Goal: Task Accomplishment & Management: Manage account settings

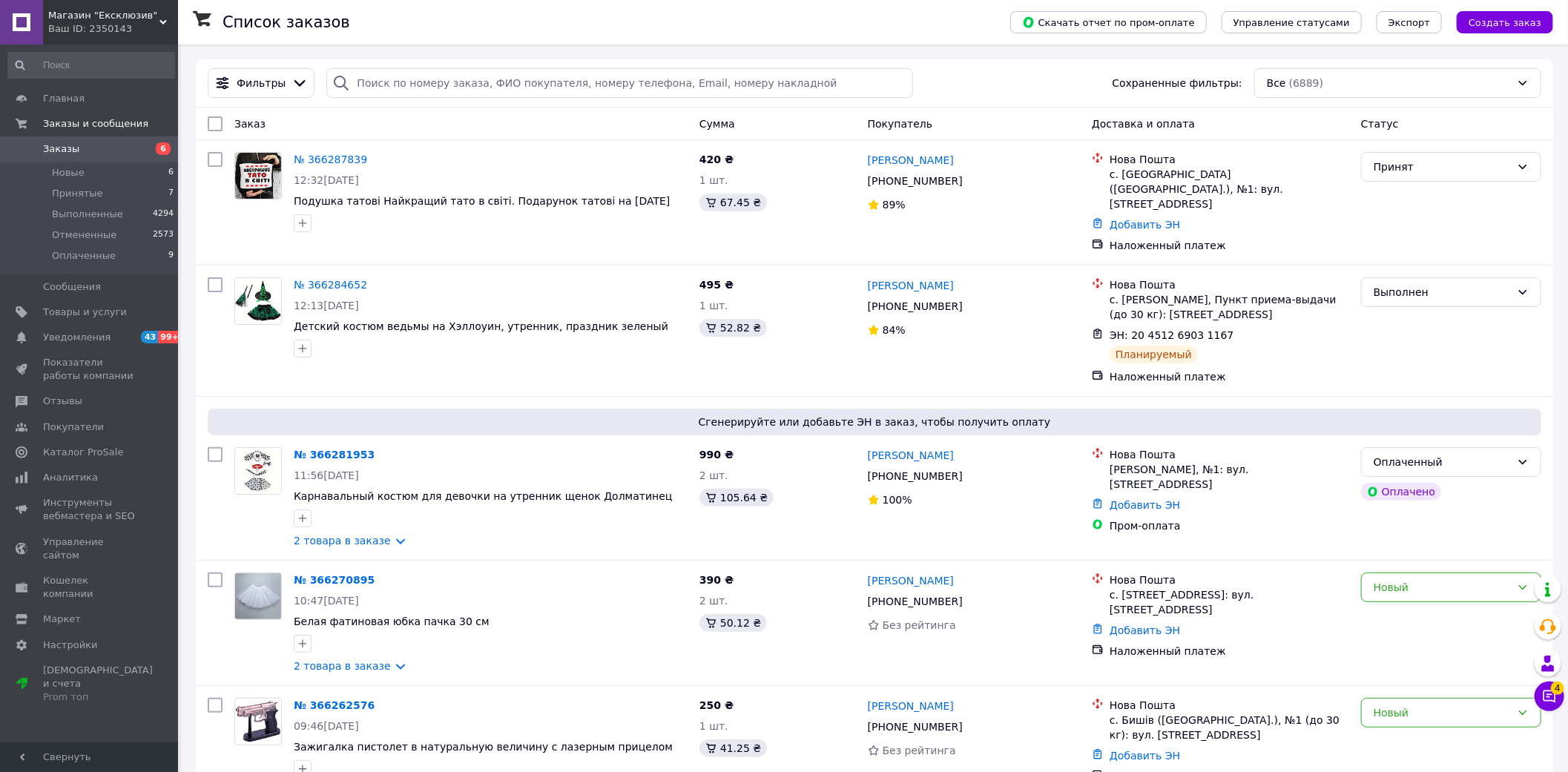
click at [120, 33] on div "Ваш ID: 2350143" at bounding box center [113, 29] width 130 height 13
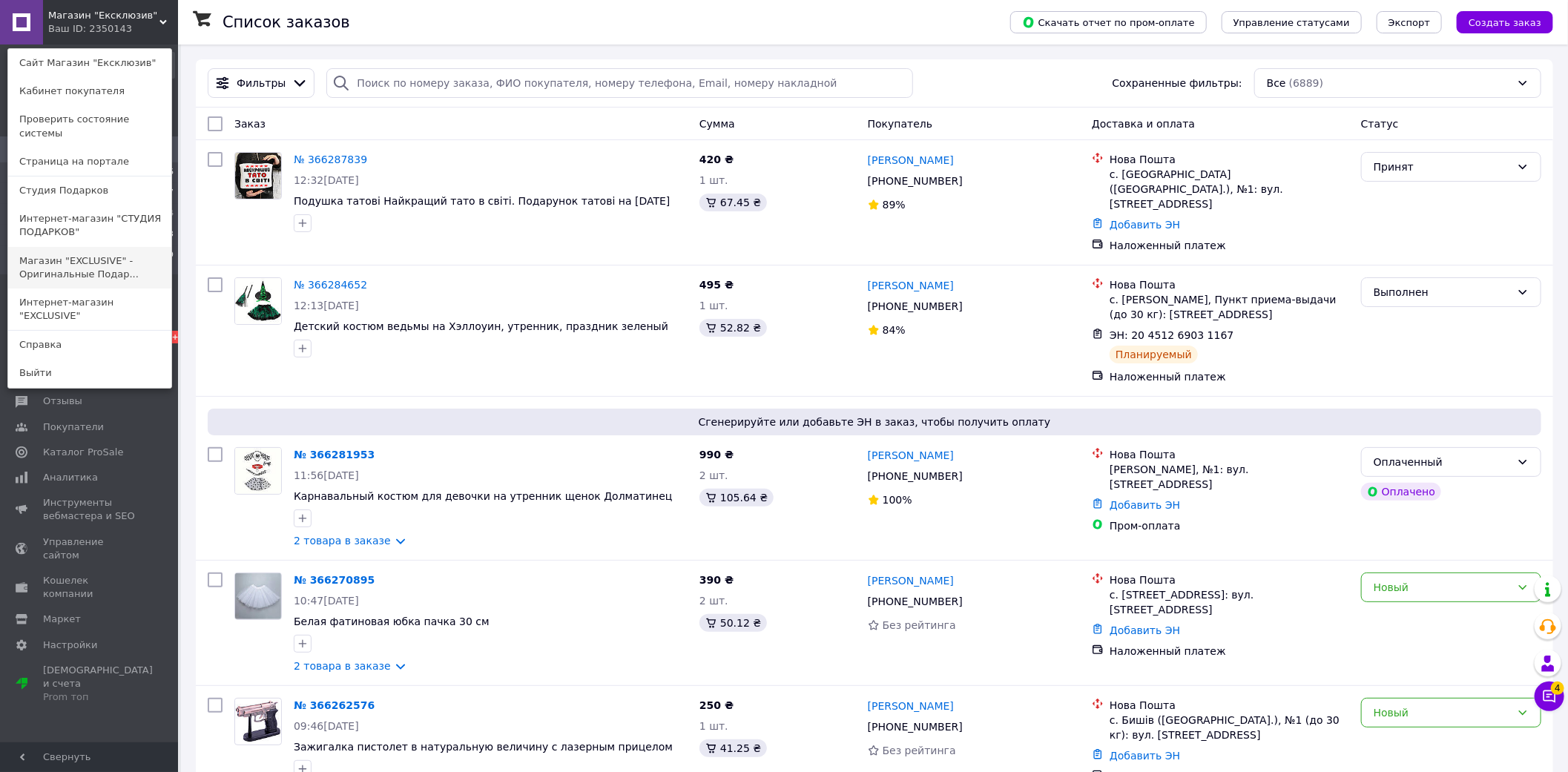
click at [124, 252] on link "Магазин "EXCLUSIVE" - Оригинальные Подар..." at bounding box center [90, 267] width 163 height 41
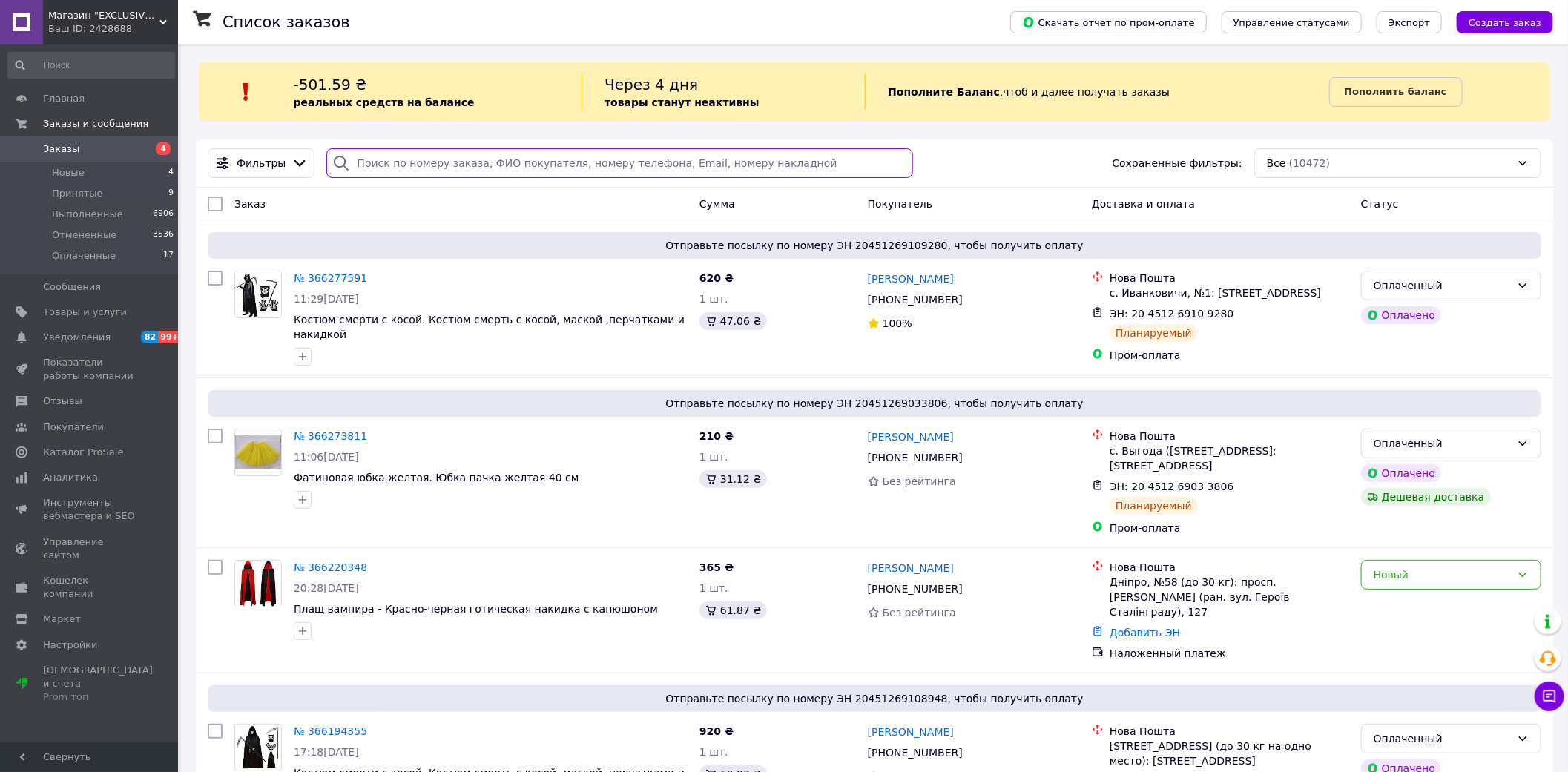
click at [580, 177] on input "search" at bounding box center [620, 162] width 586 height 29
type input "купчишин"
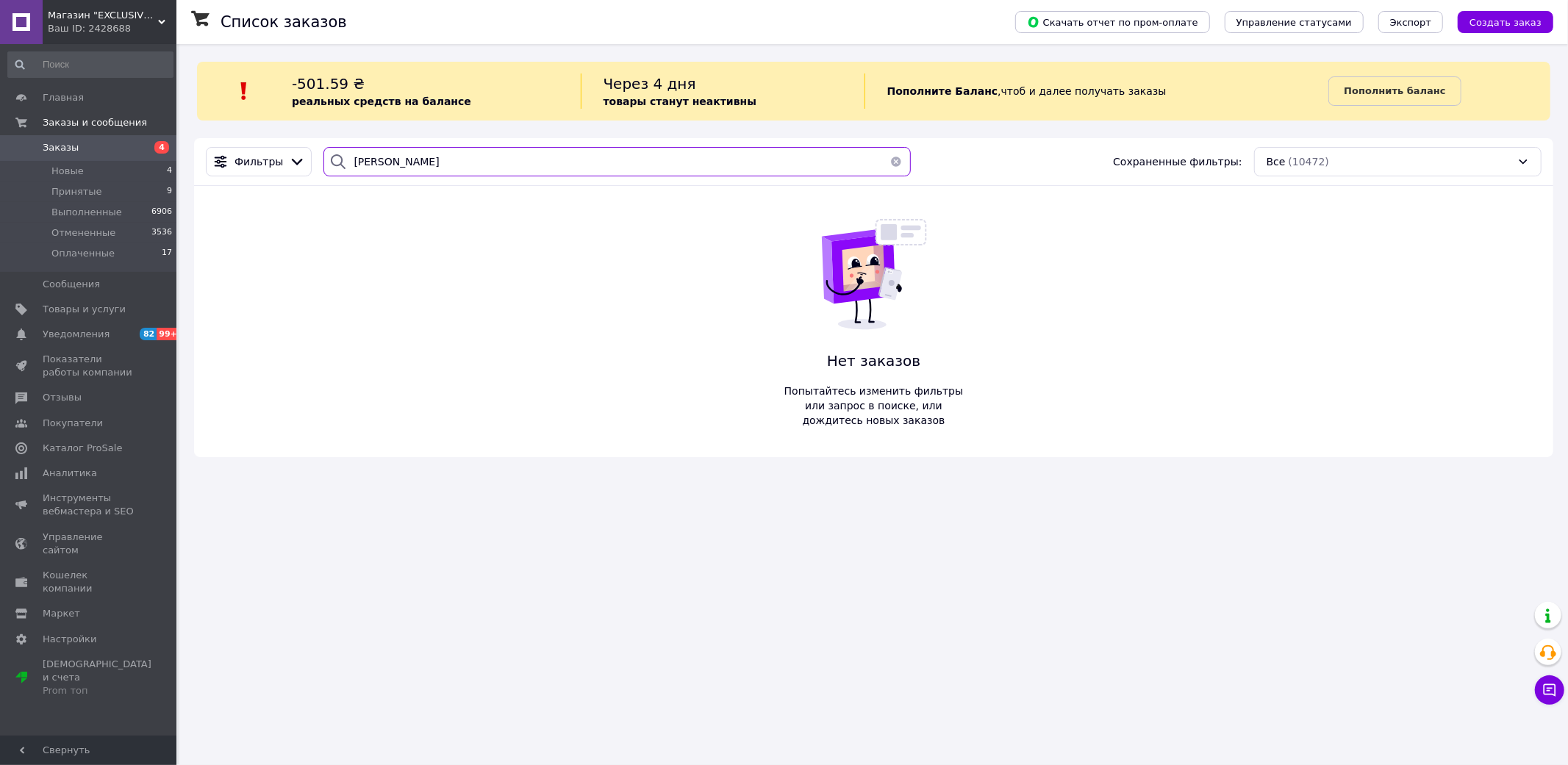
click at [363, 156] on input "[PERSON_NAME]" at bounding box center [618, 161] width 587 height 29
drag, startPoint x: 364, startPoint y: 156, endPoint x: 345, endPoint y: 163, distance: 20.2
click at [344, 163] on div at bounding box center [338, 161] width 29 height 29
click at [366, 167] on input "купчишин" at bounding box center [618, 161] width 587 height 29
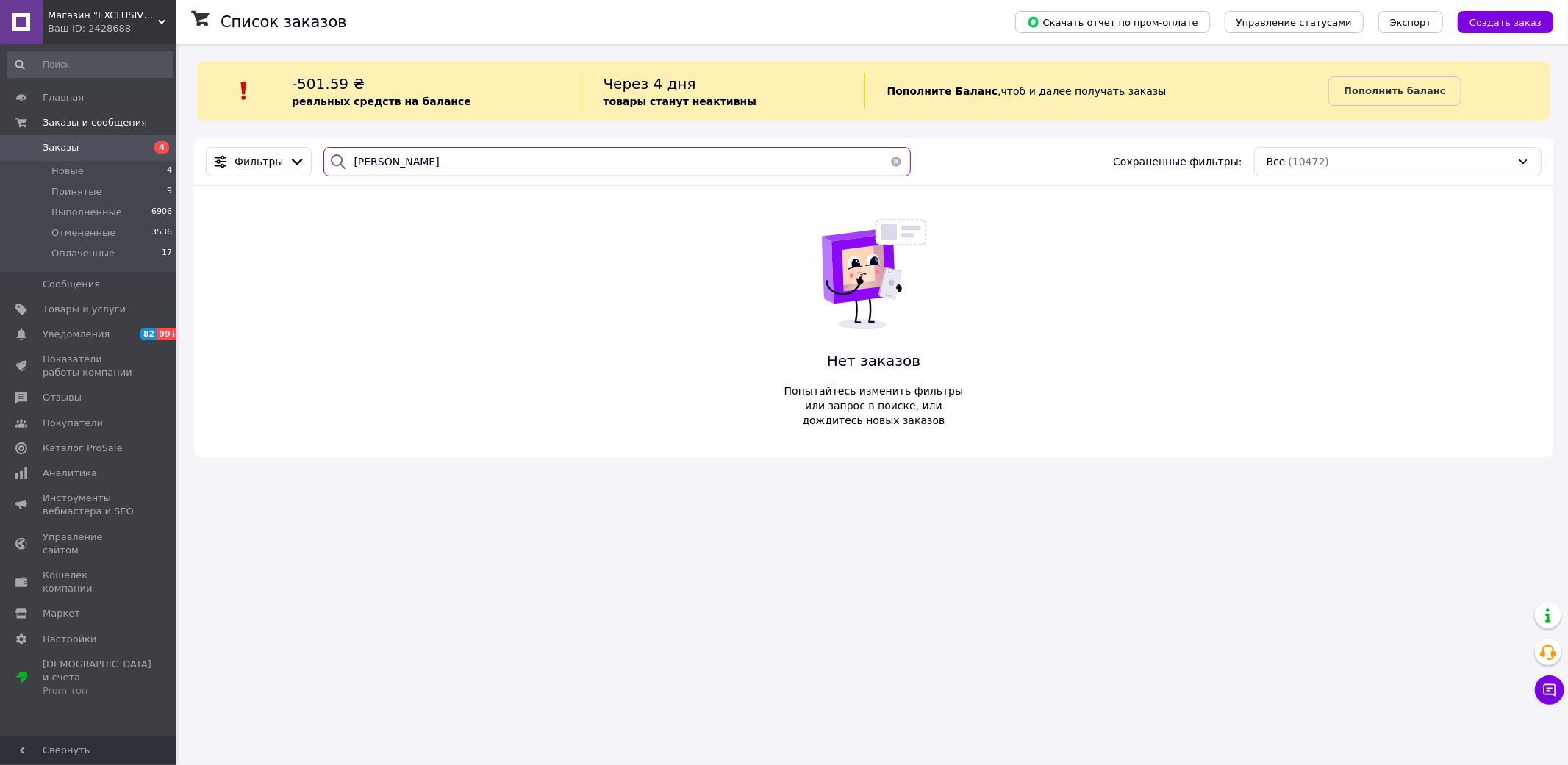
click at [366, 167] on input "купчишин" at bounding box center [618, 161] width 587 height 29
click at [131, 9] on span "Магазин "EXCLUSIVE" - Оригинальные Подарки Для Всех" at bounding box center [103, 16] width 110 height 13
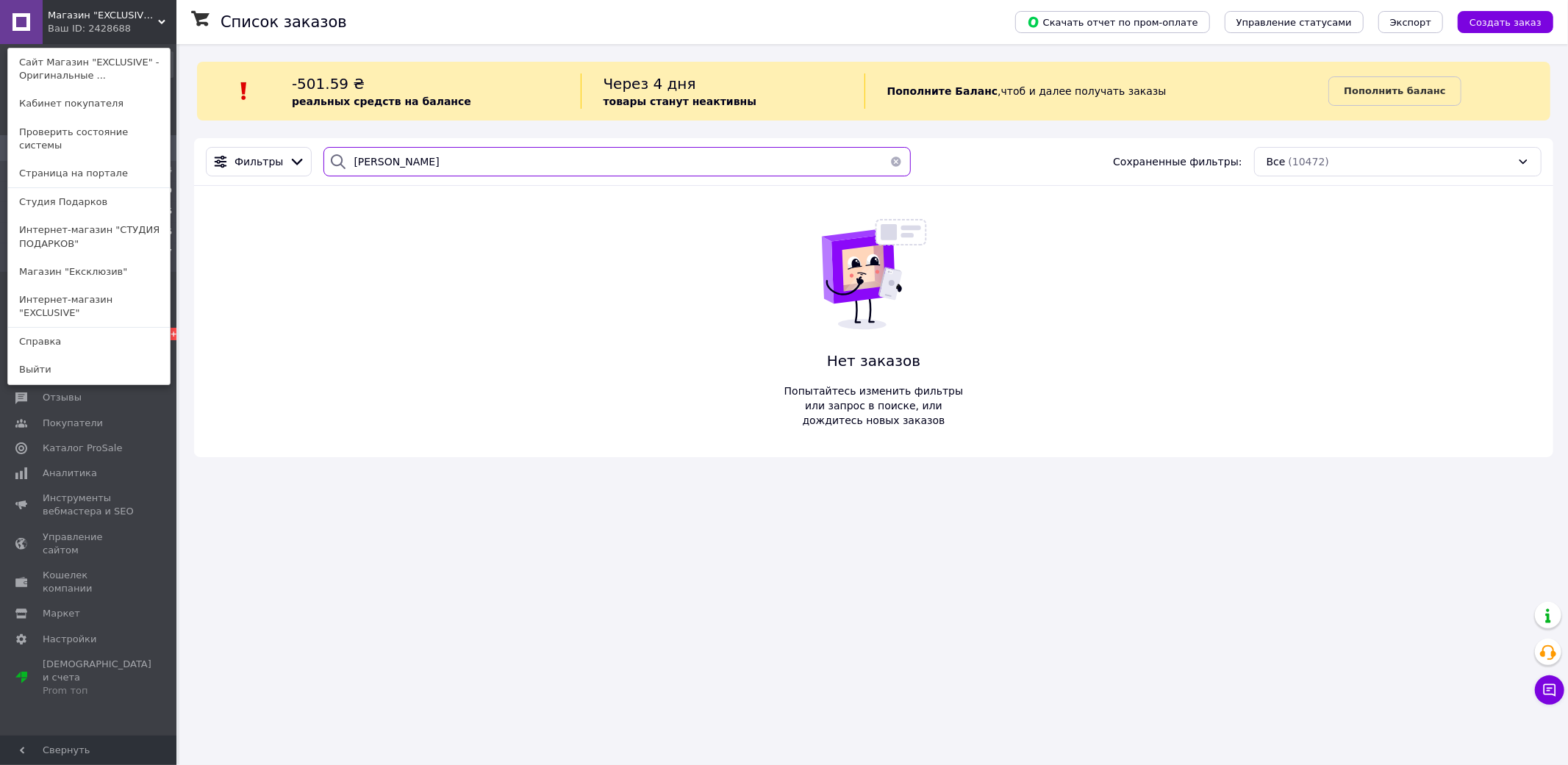
click at [399, 164] on input "купчишин" at bounding box center [618, 161] width 587 height 29
click at [114, 222] on link "Интернет-магазин "СТУДИЯ ПОДАРКОВ"" at bounding box center [89, 236] width 162 height 41
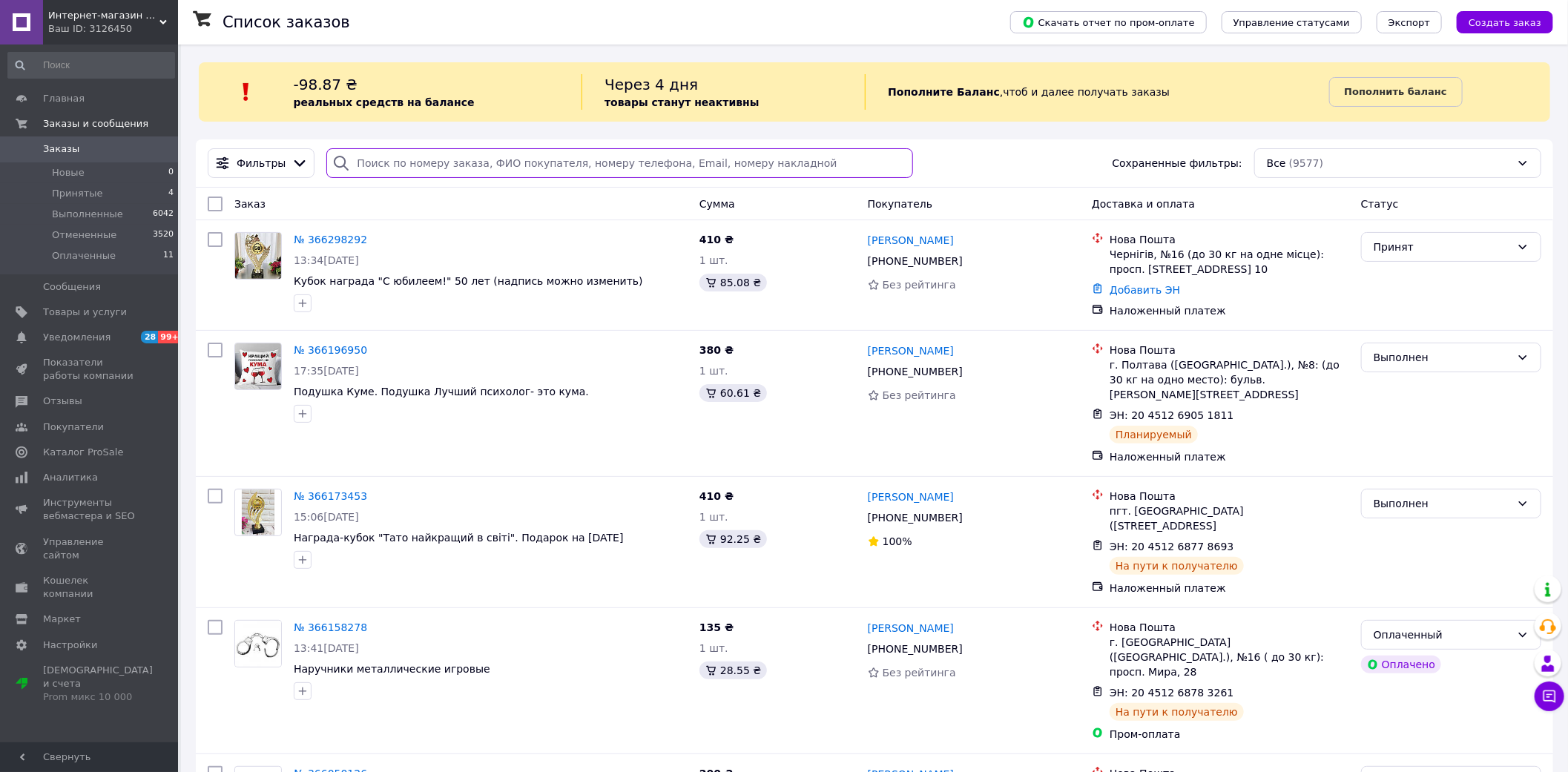
click at [382, 168] on input "search" at bounding box center [620, 162] width 586 height 29
paste input "[PERSON_NAME]"
type input "[PERSON_NAME]"
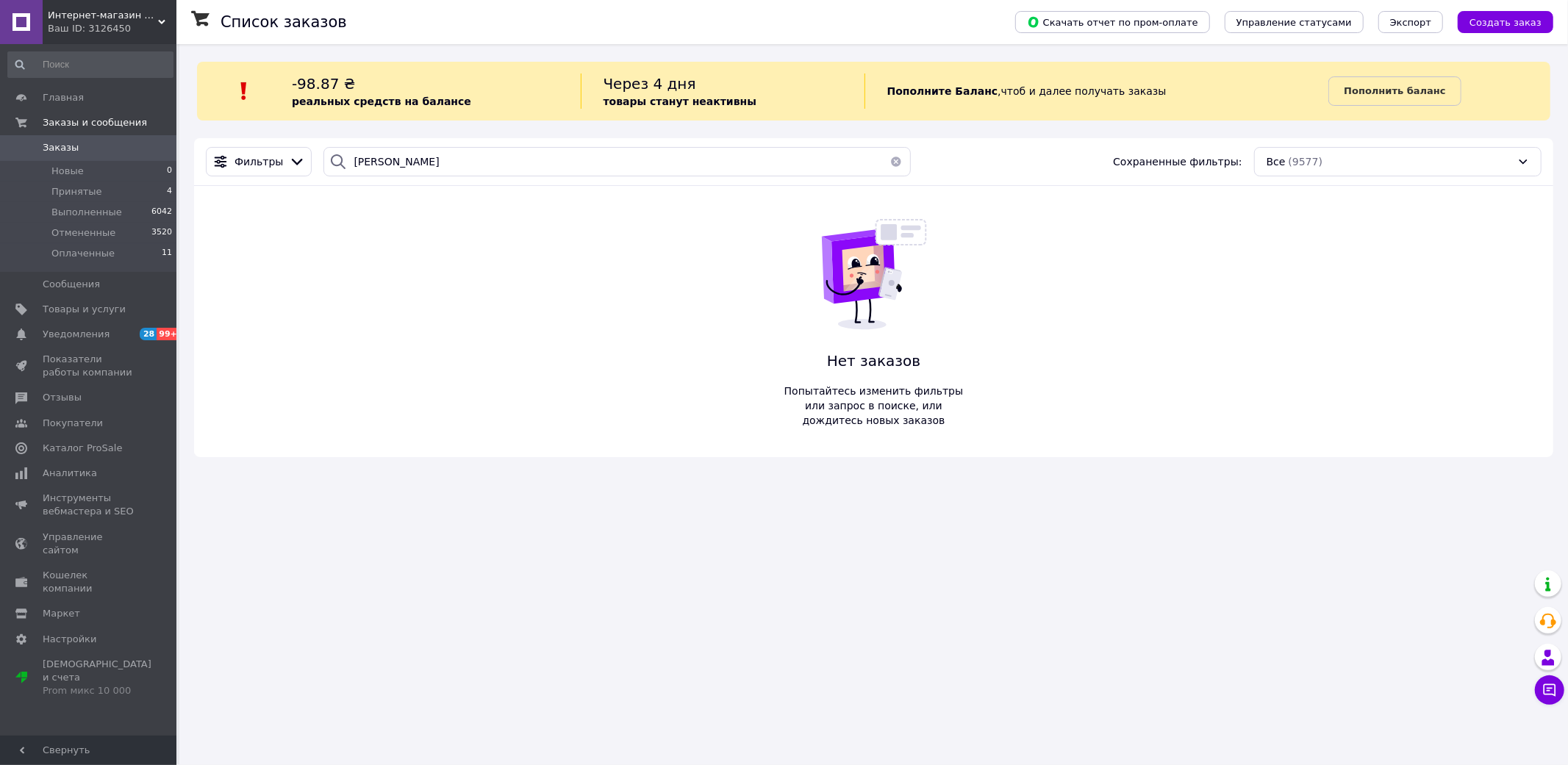
click at [131, 34] on div "Ваш ID: 3126450" at bounding box center [112, 28] width 129 height 13
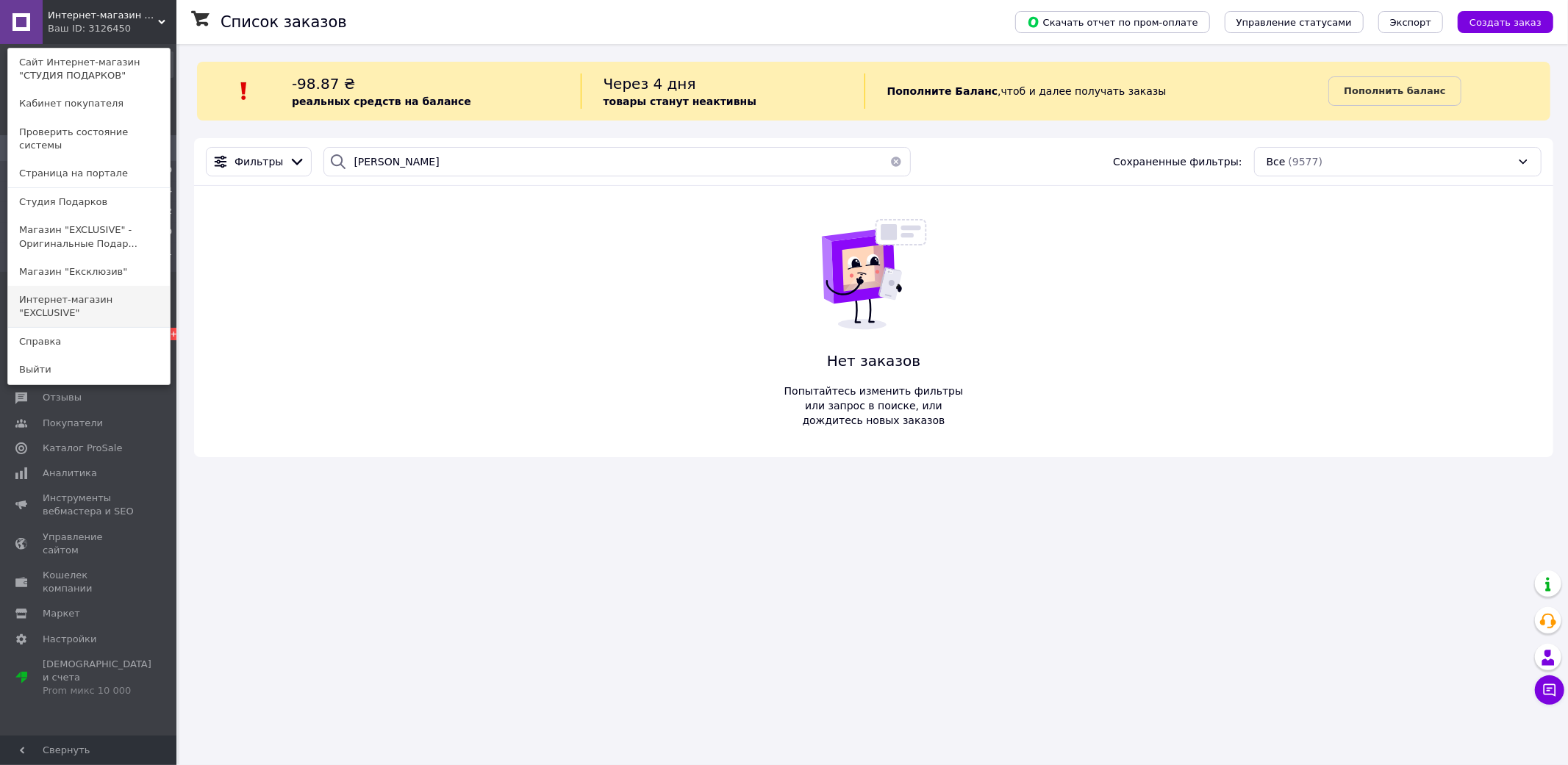
click at [112, 286] on link "Интернет-магазин "ЕXCLUSIVE"" at bounding box center [89, 306] width 162 height 41
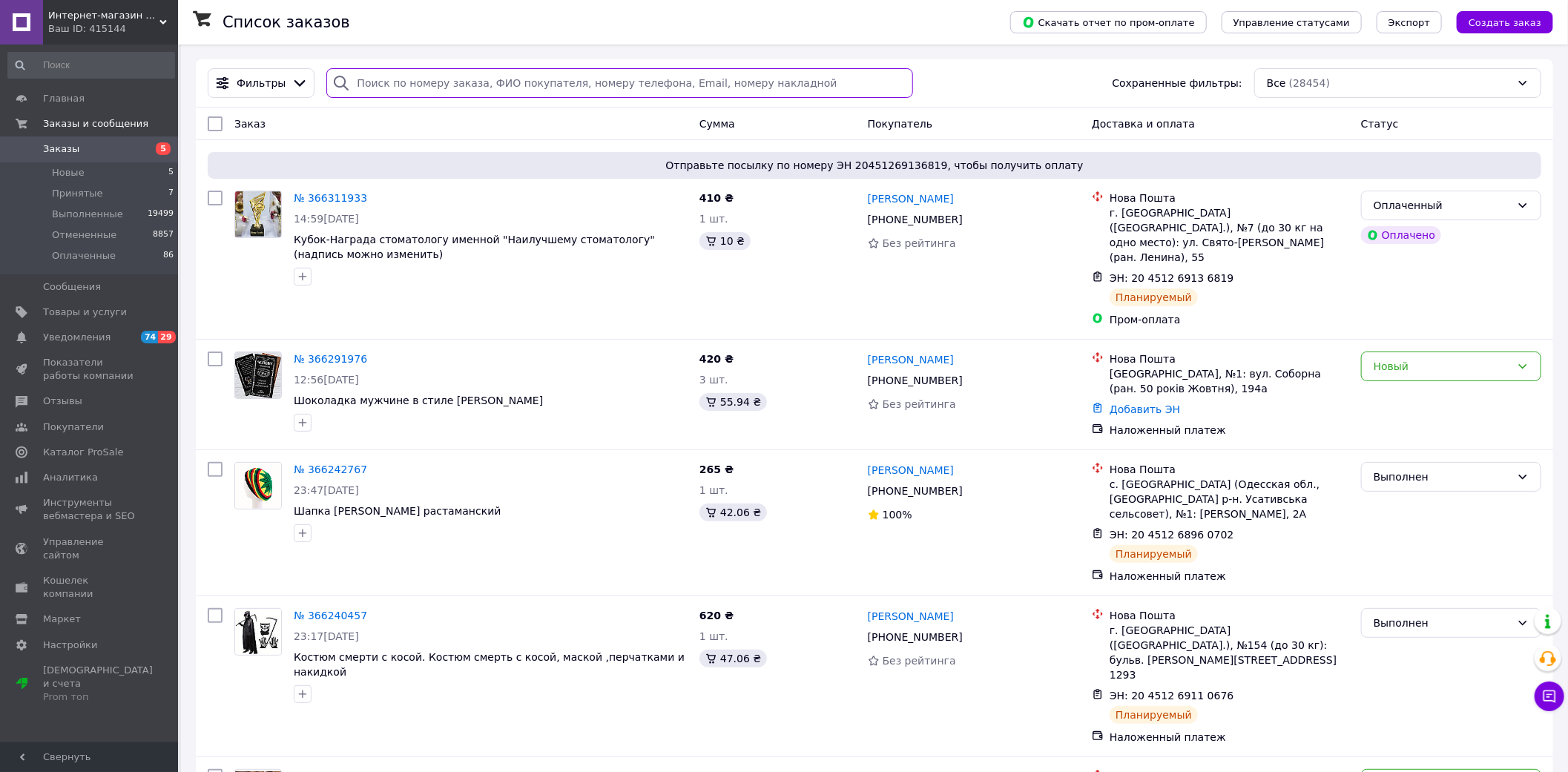
paste input "купчишин"
type input "купчишин"
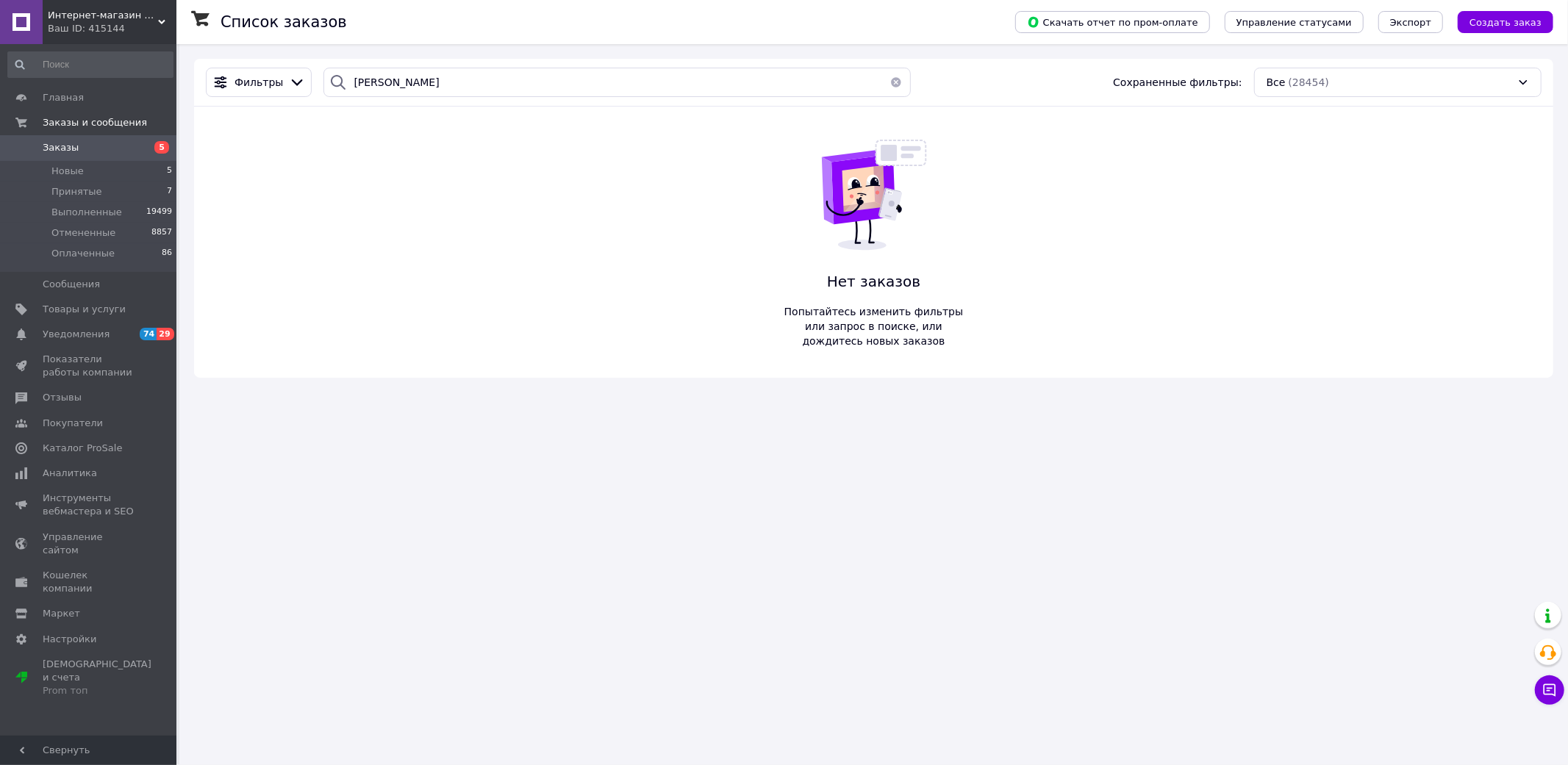
click at [113, 15] on span "Интернет-магазин "ЕXCLUSIVE"" at bounding box center [103, 16] width 110 height 13
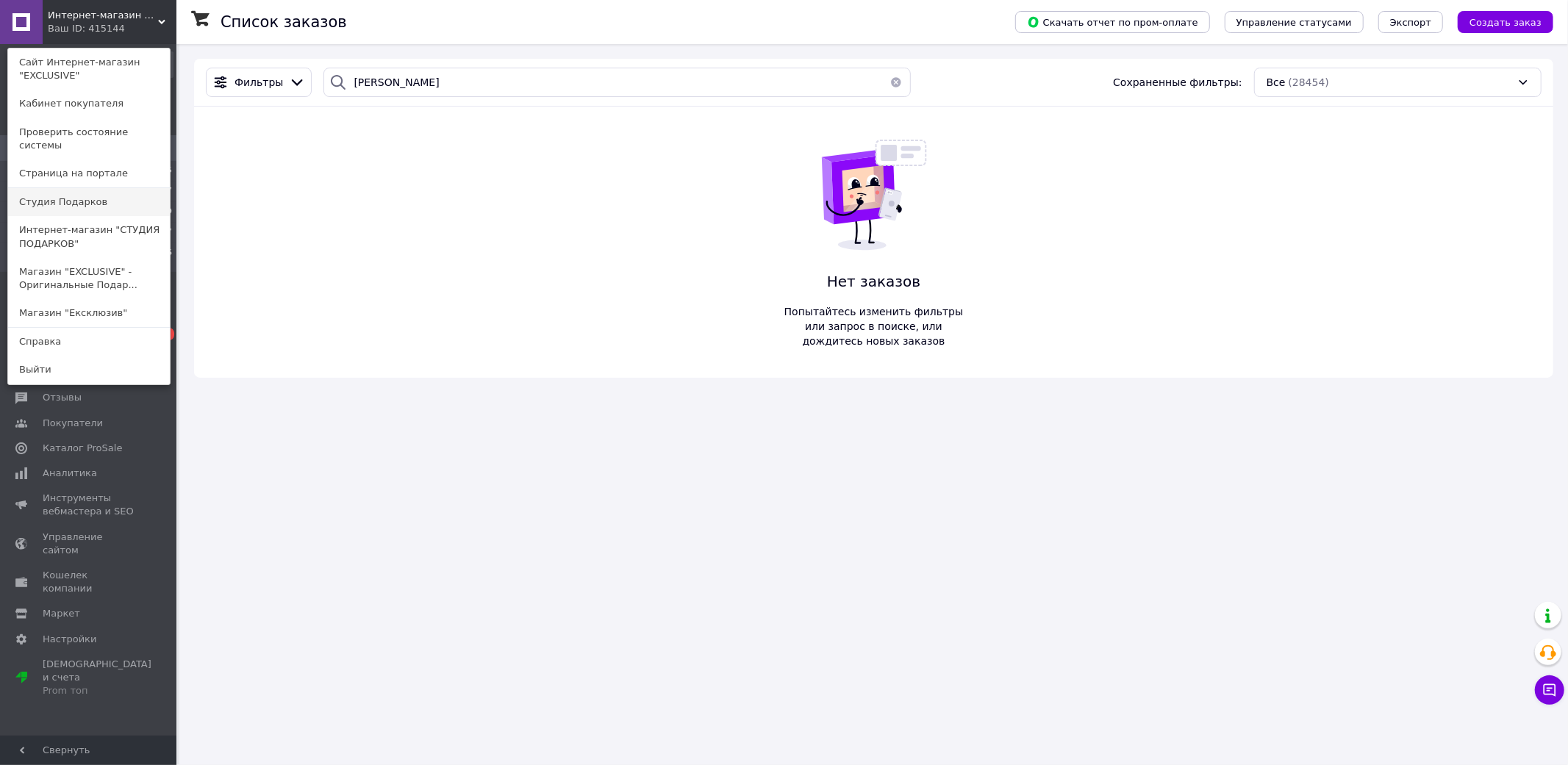
click at [104, 193] on link "Студия Подарков" at bounding box center [89, 201] width 162 height 28
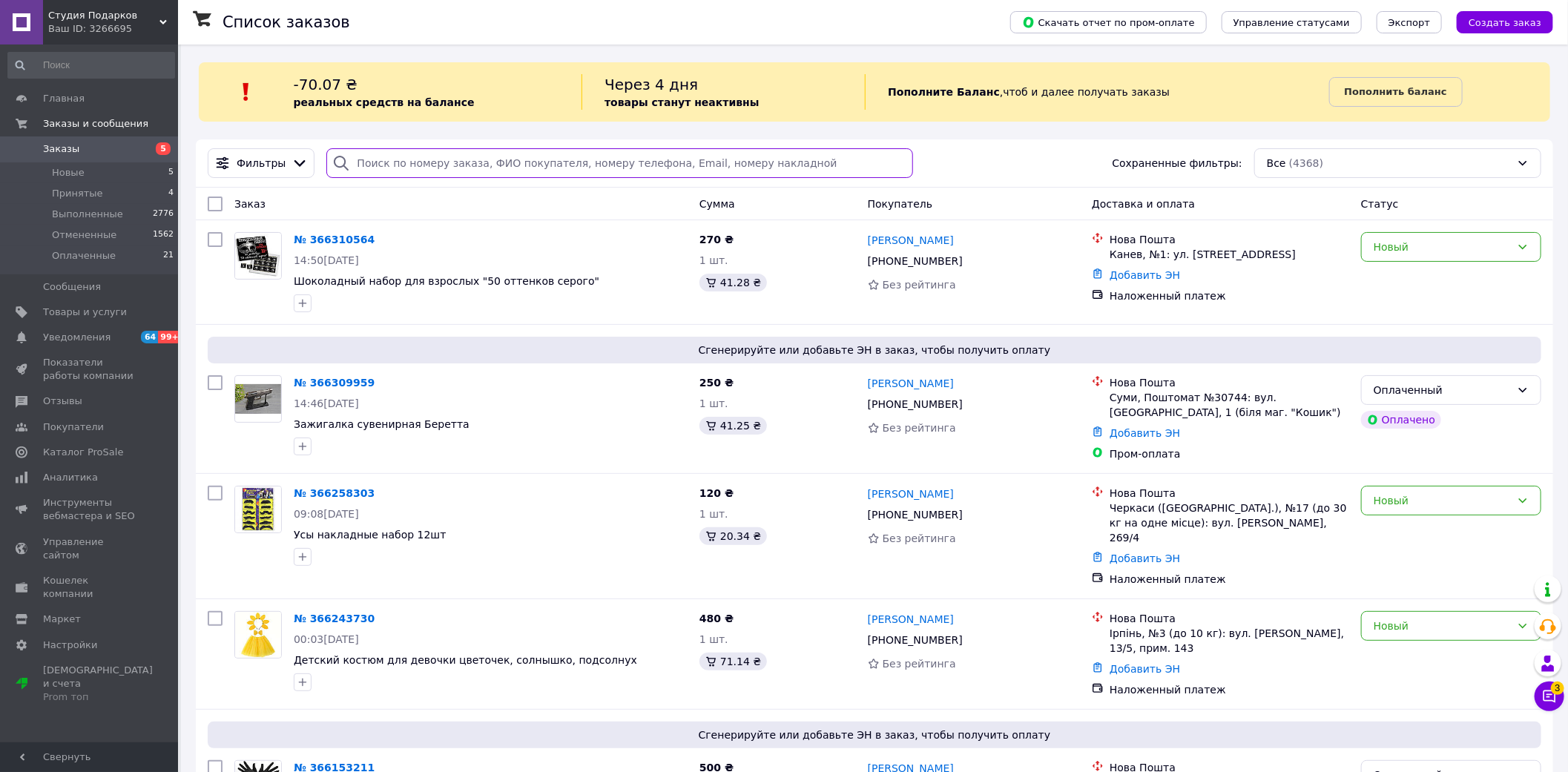
paste input "[PERSON_NAME]"
type input "[PERSON_NAME]"
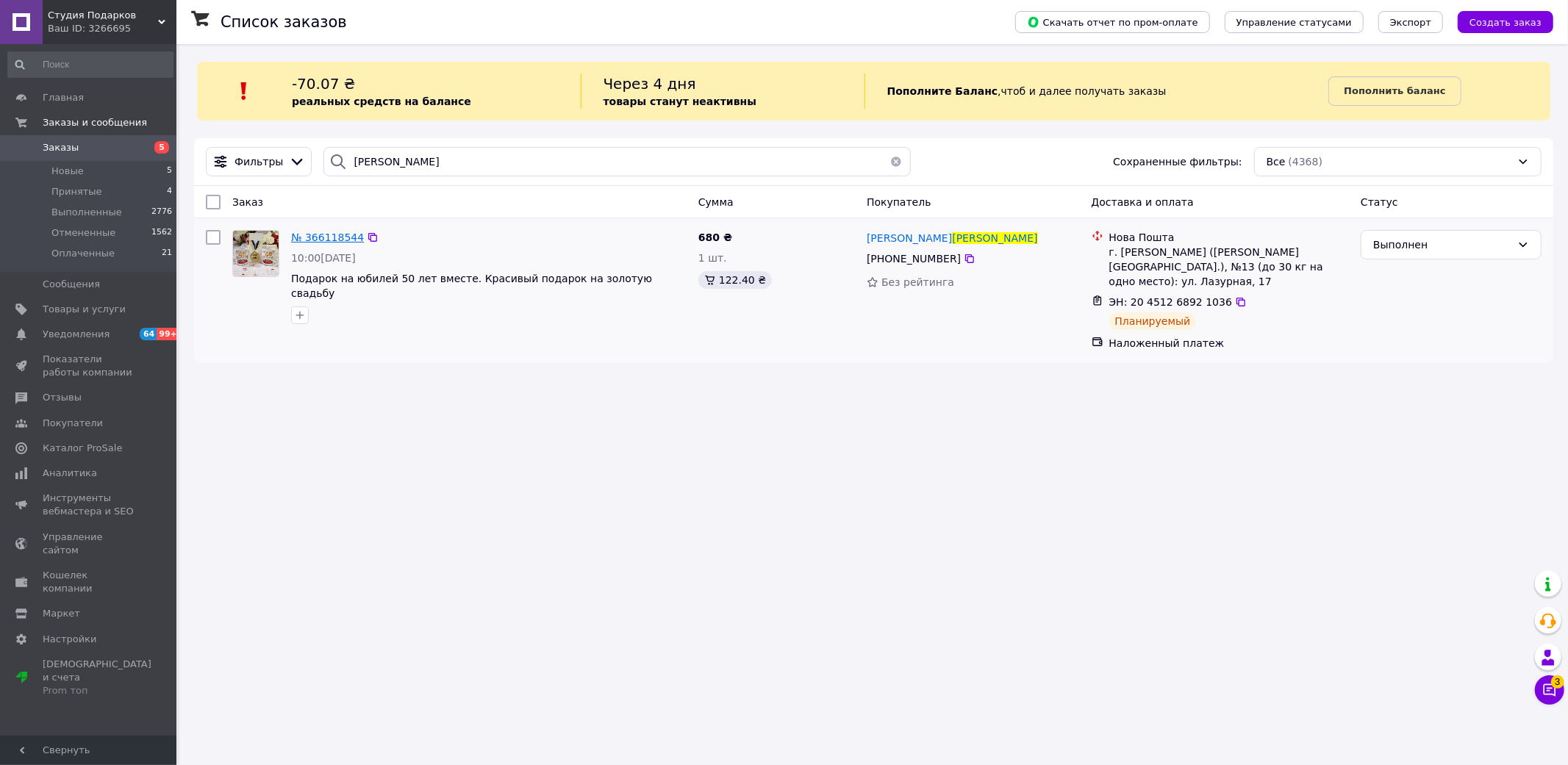
click at [322, 232] on span "№ 366118544" at bounding box center [327, 237] width 73 height 12
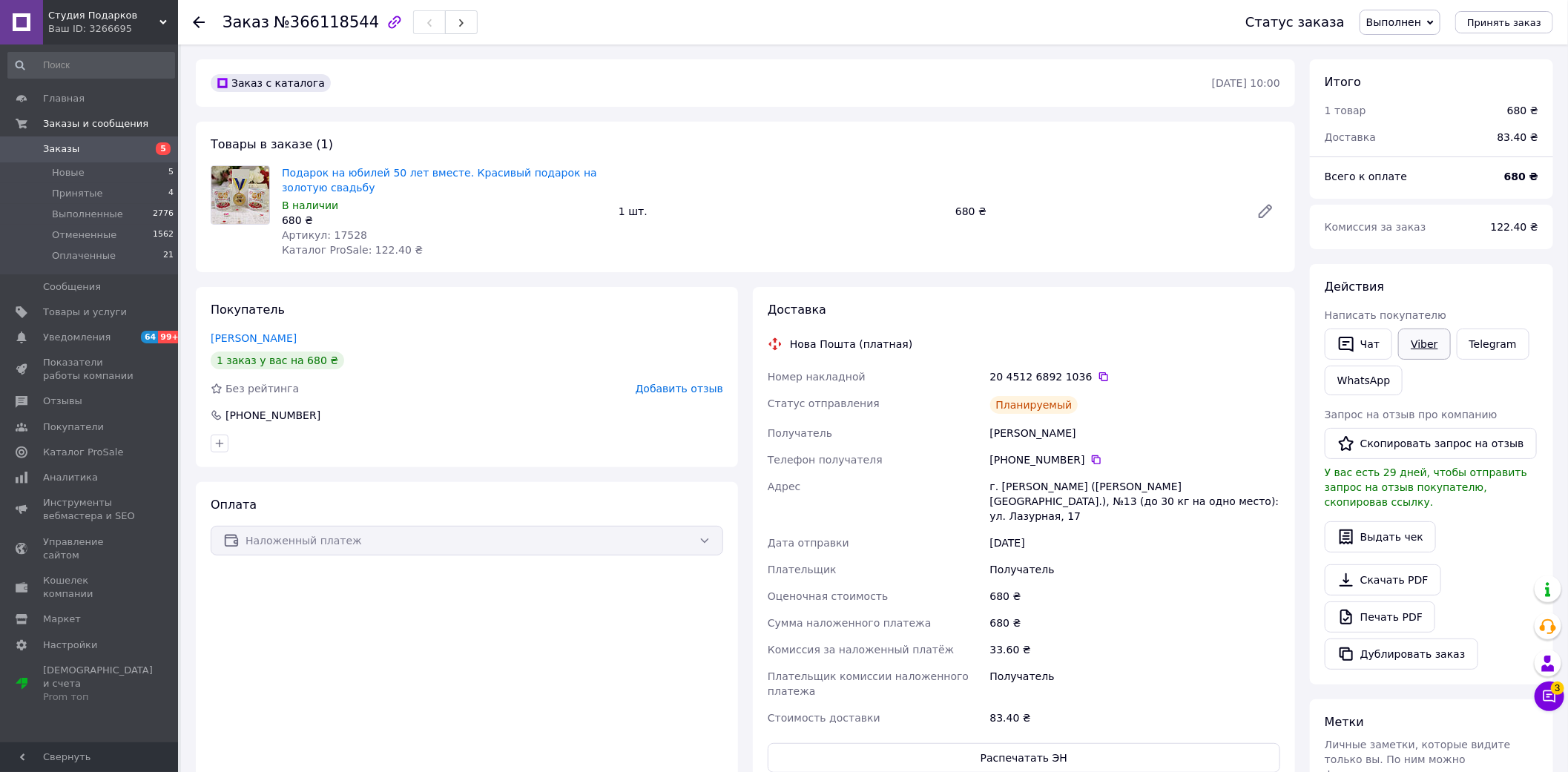
click at [1434, 339] on link "Viber" at bounding box center [1424, 343] width 52 height 31
click at [105, 149] on span "Заказы" at bounding box center [90, 149] width 94 height 13
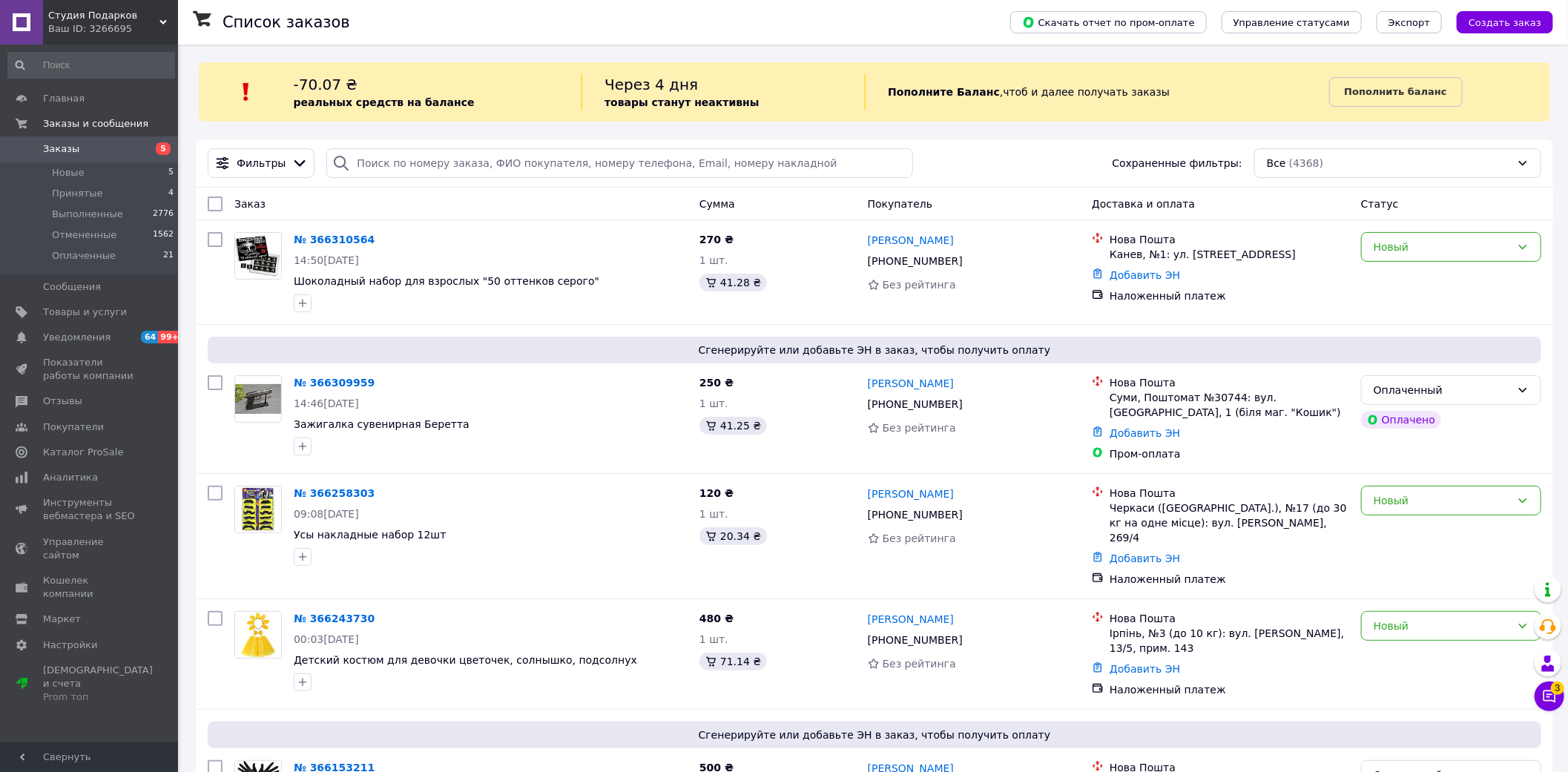
click at [104, 28] on div "Ваш ID: 3266695" at bounding box center [113, 29] width 130 height 13
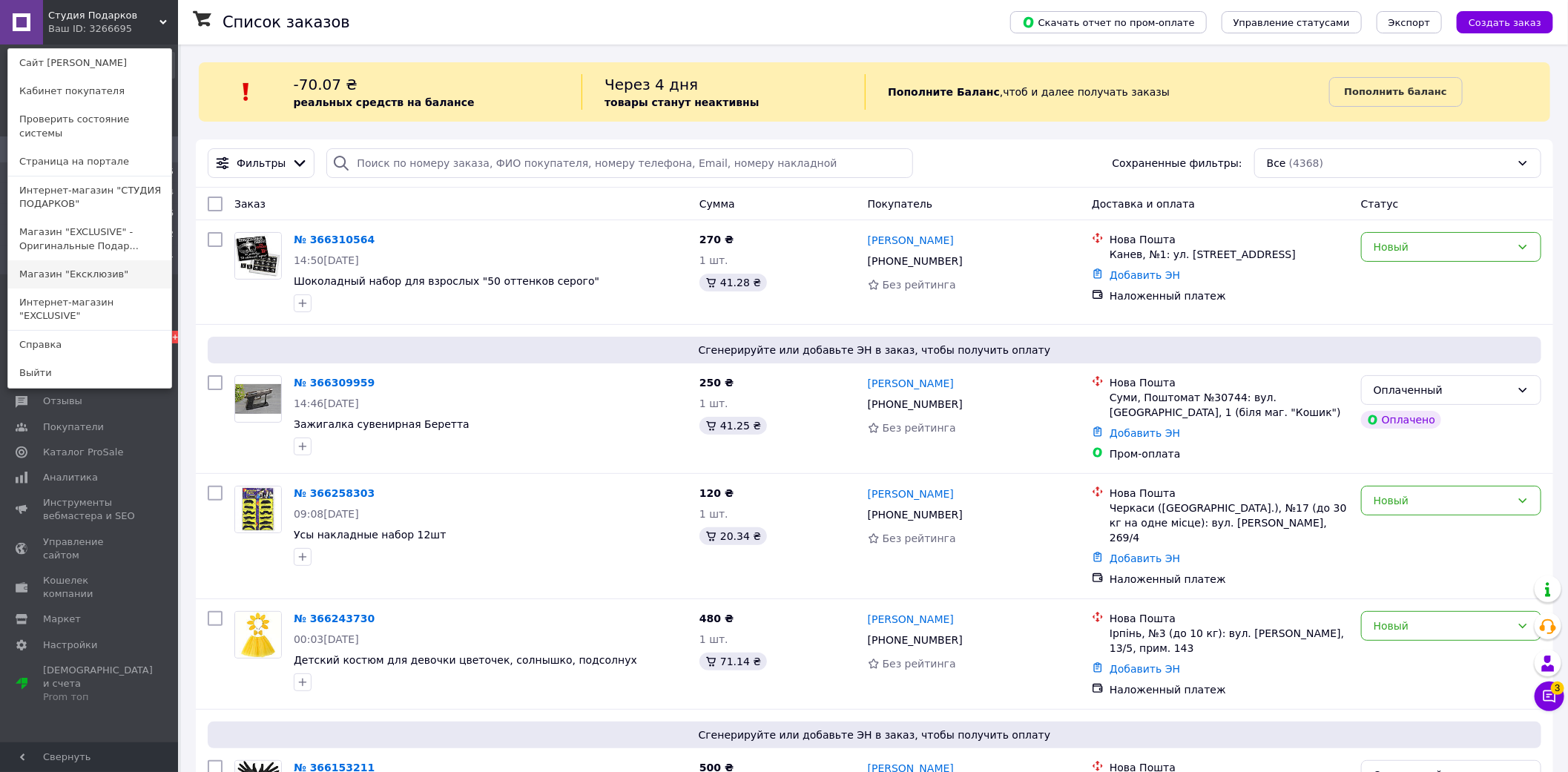
click at [109, 264] on link "Магазин "Ексклюзив"" at bounding box center [90, 274] width 163 height 28
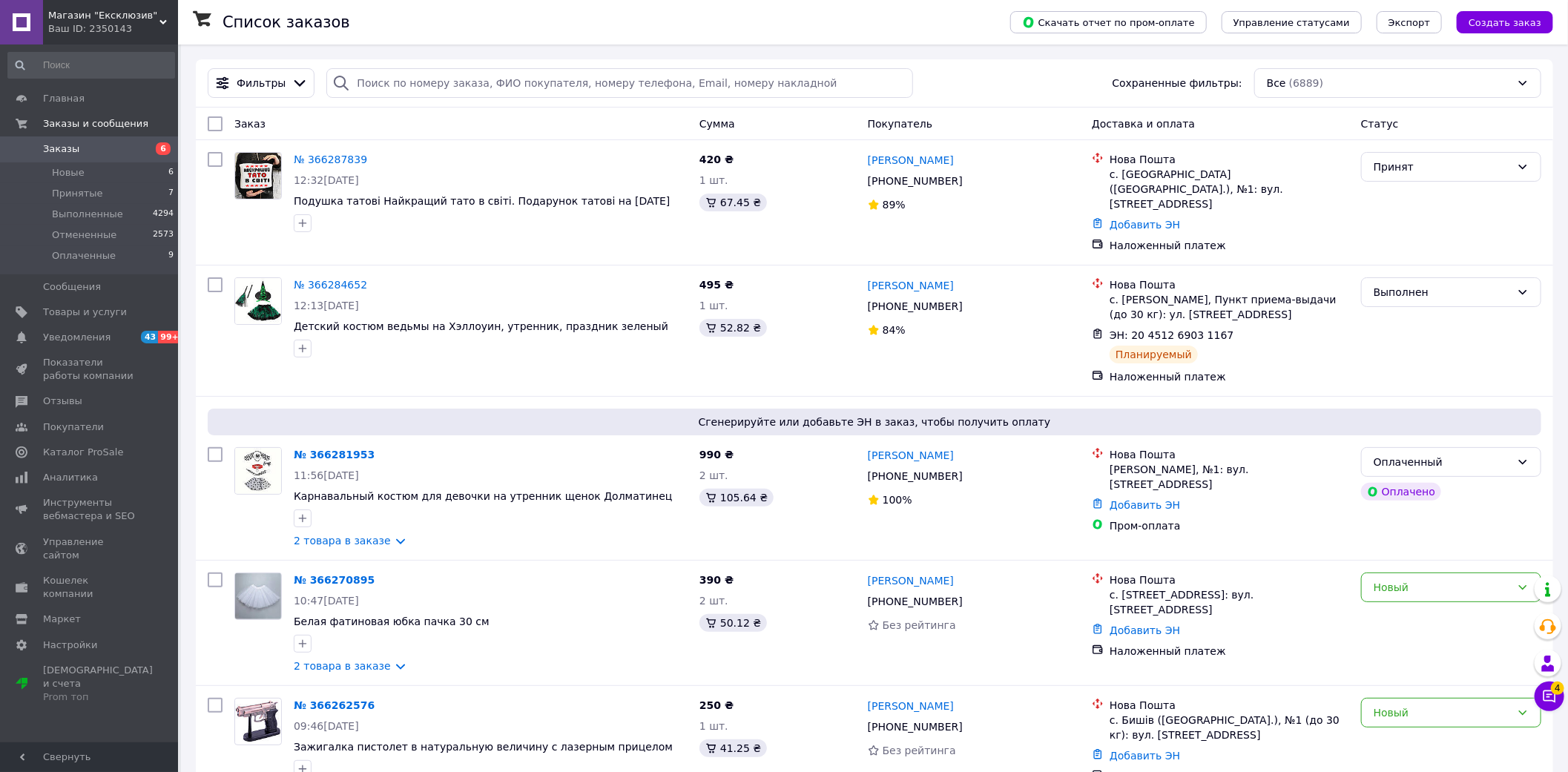
click at [120, 31] on div "Ваш ID: 2350143" at bounding box center [113, 29] width 130 height 13
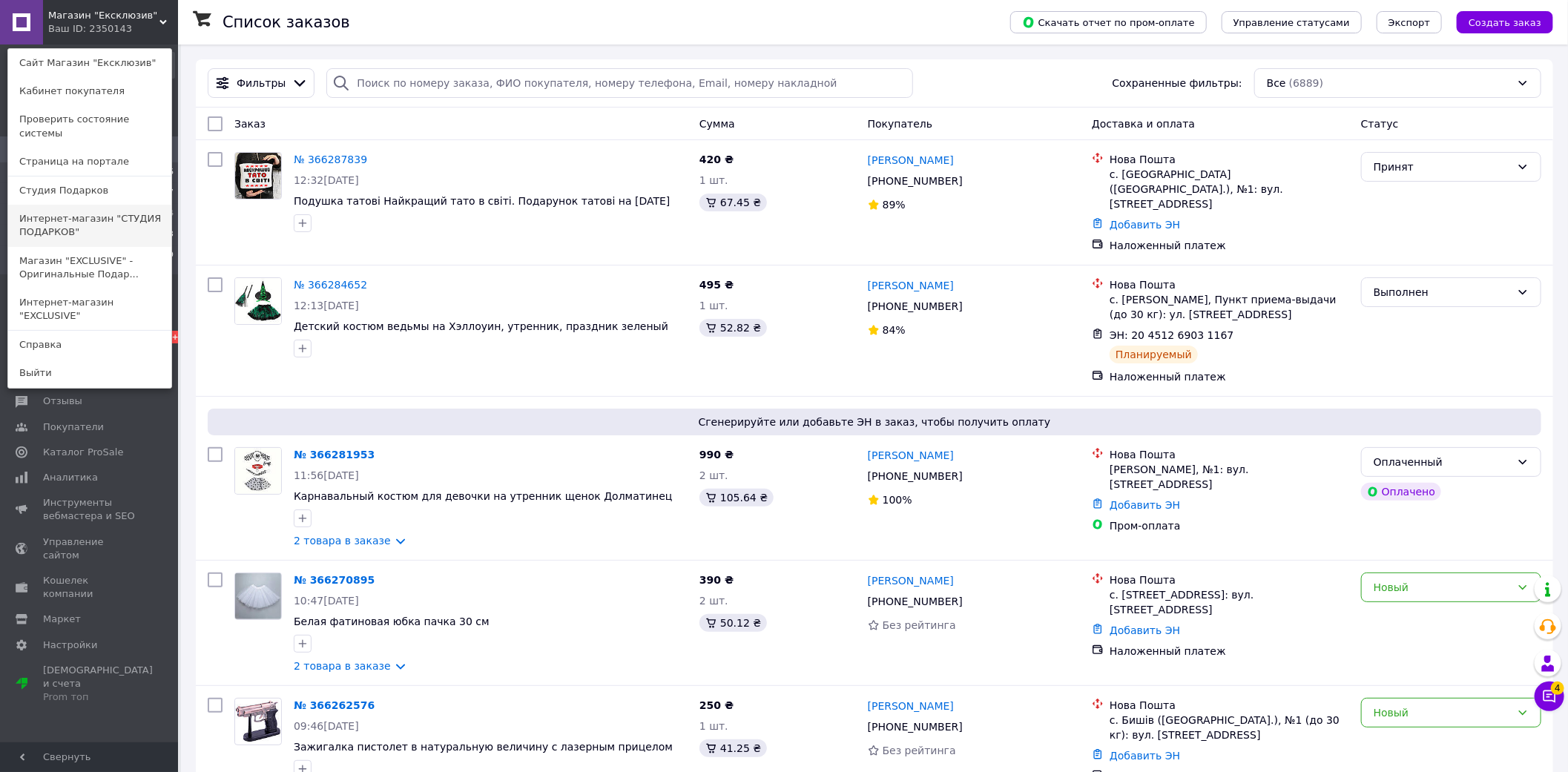
click at [97, 205] on link "Интернет-магазин "СТУДИЯ ПОДАРКОВ"" at bounding box center [90, 225] width 163 height 41
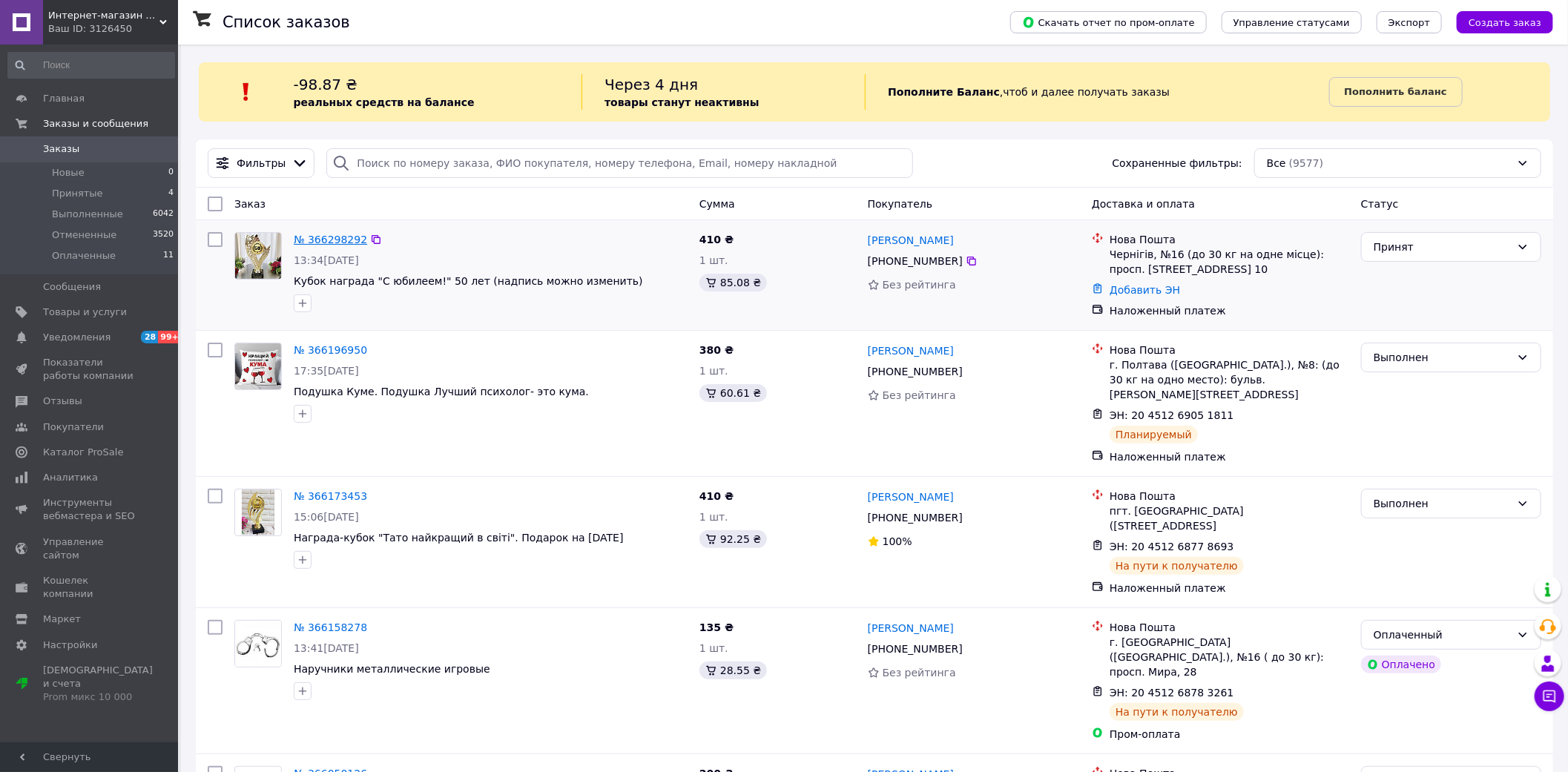
click at [336, 239] on link "№ 366298292" at bounding box center [330, 239] width 73 height 12
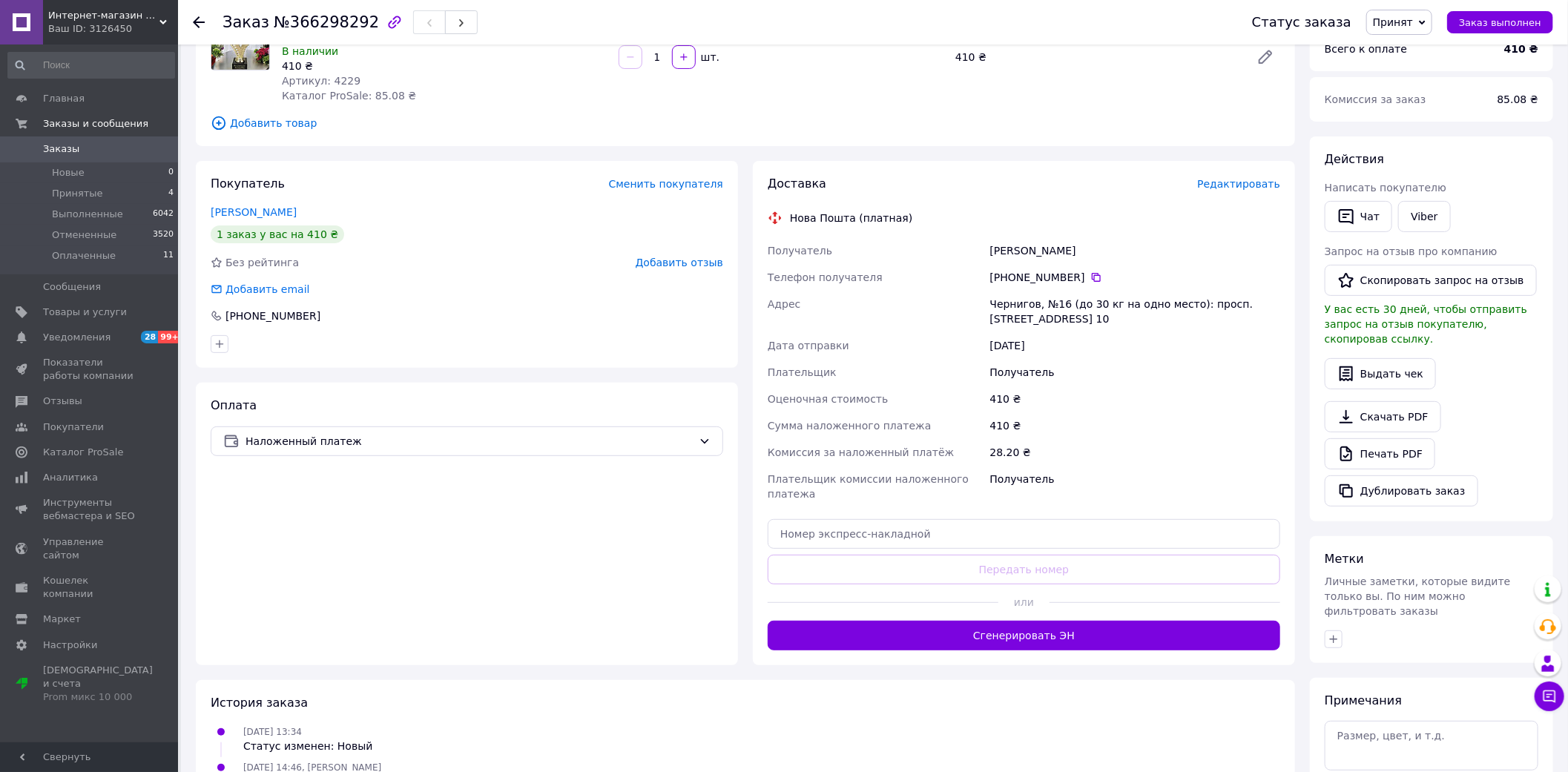
scroll to position [242, 0]
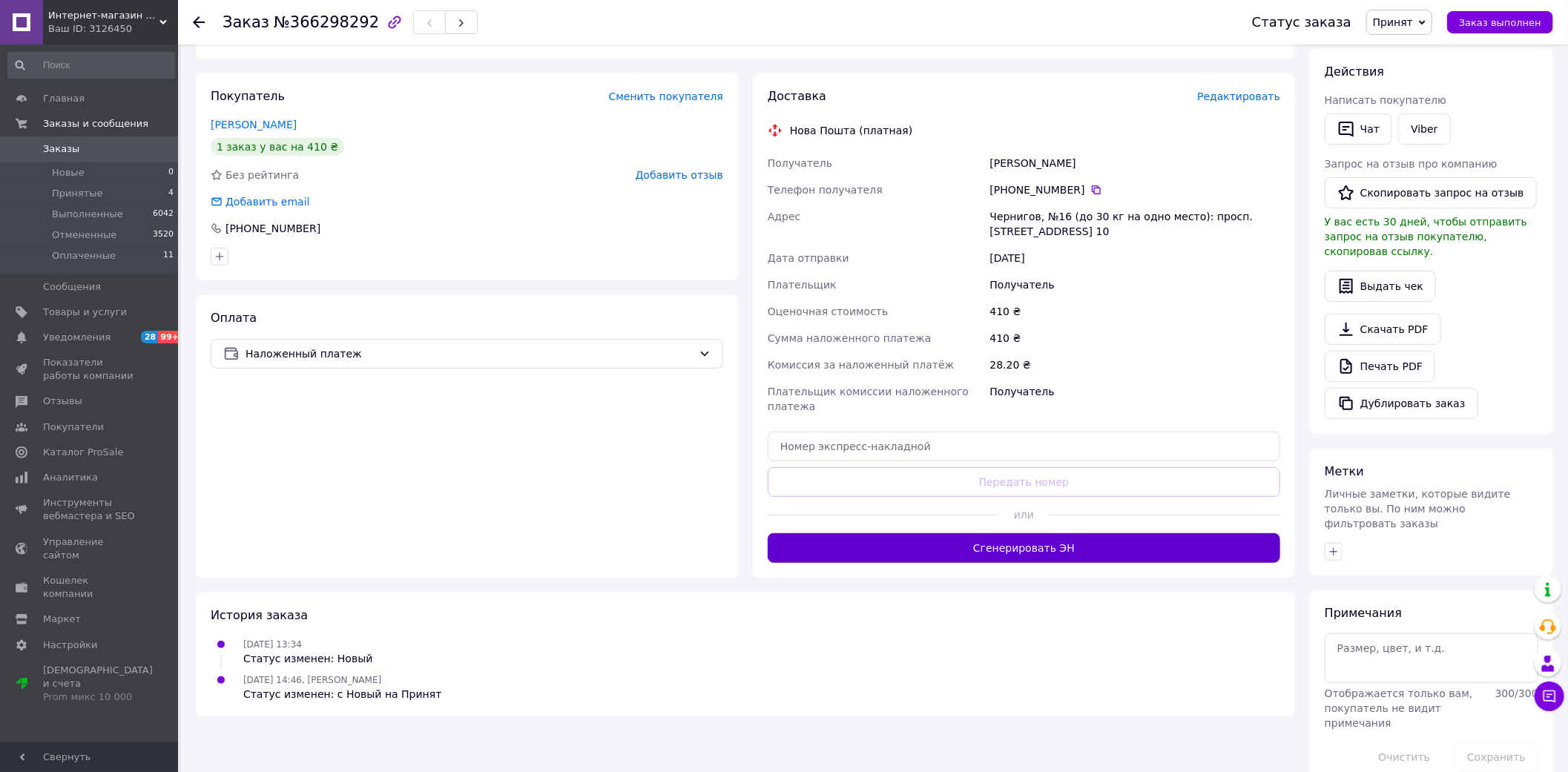
click at [957, 533] on button "Сгенерировать ЭН" at bounding box center [1024, 547] width 513 height 29
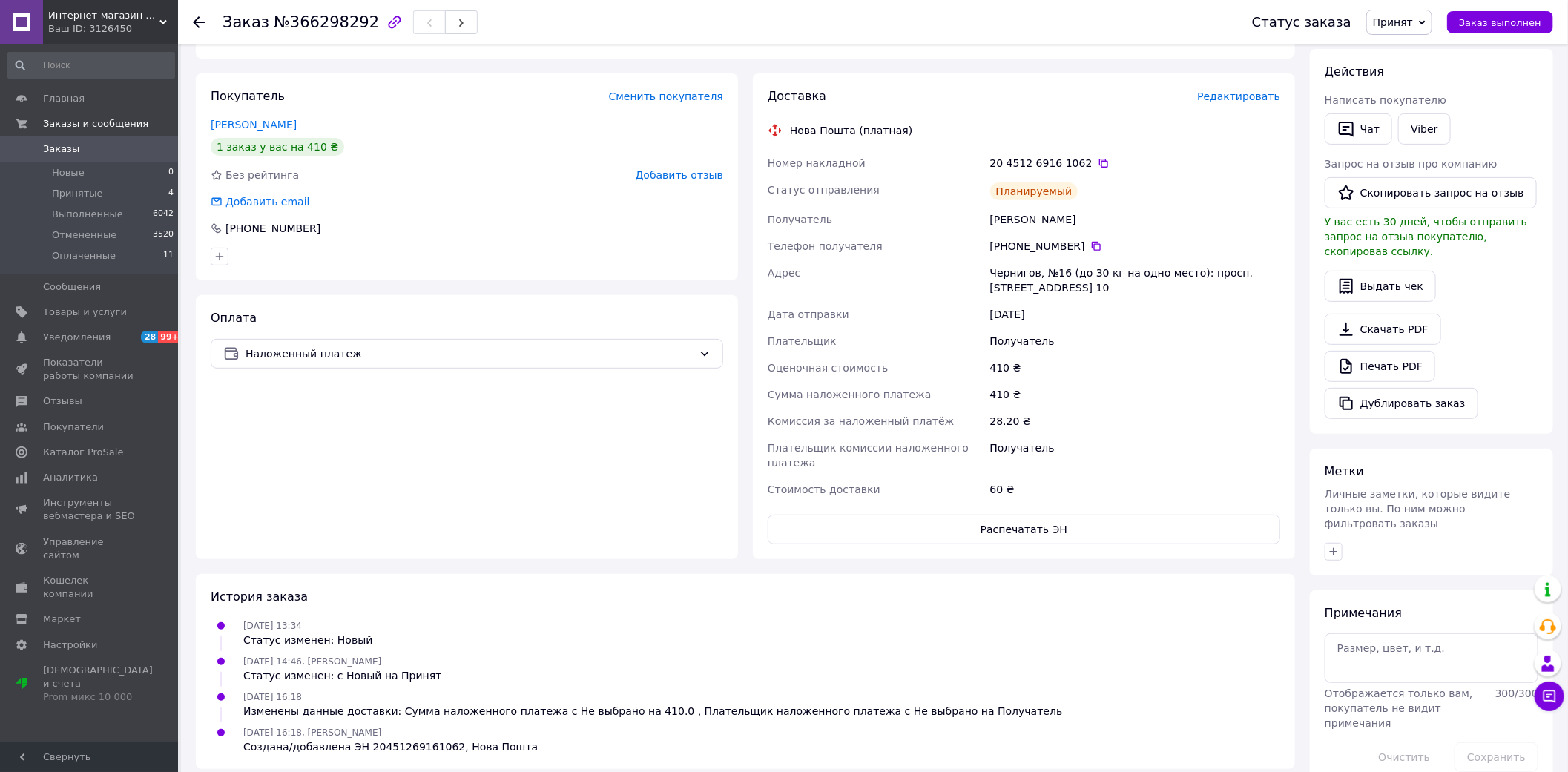
scroll to position [0, 0]
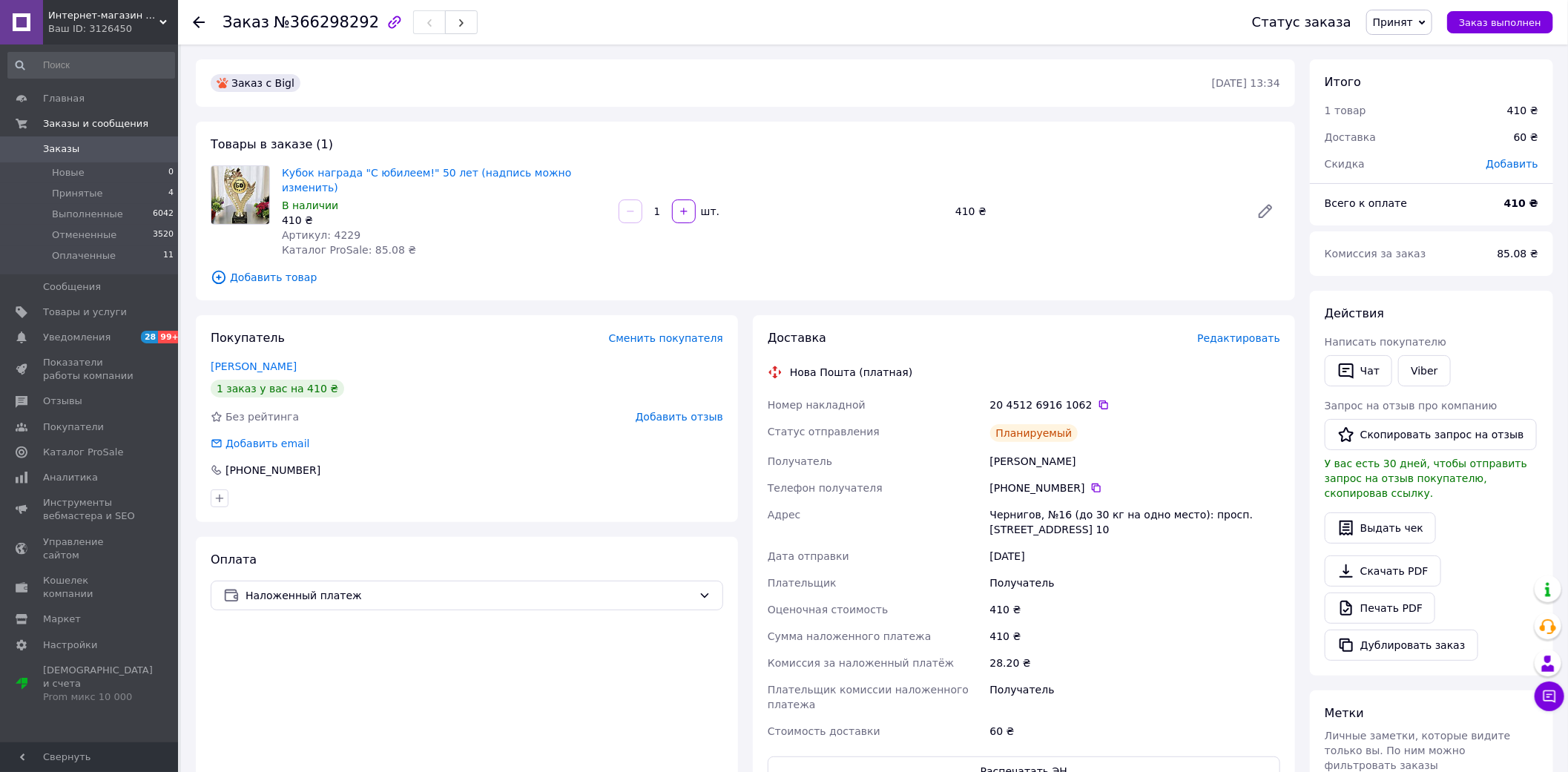
click at [136, 23] on div "Ваш ID: 3126450" at bounding box center [113, 29] width 130 height 13
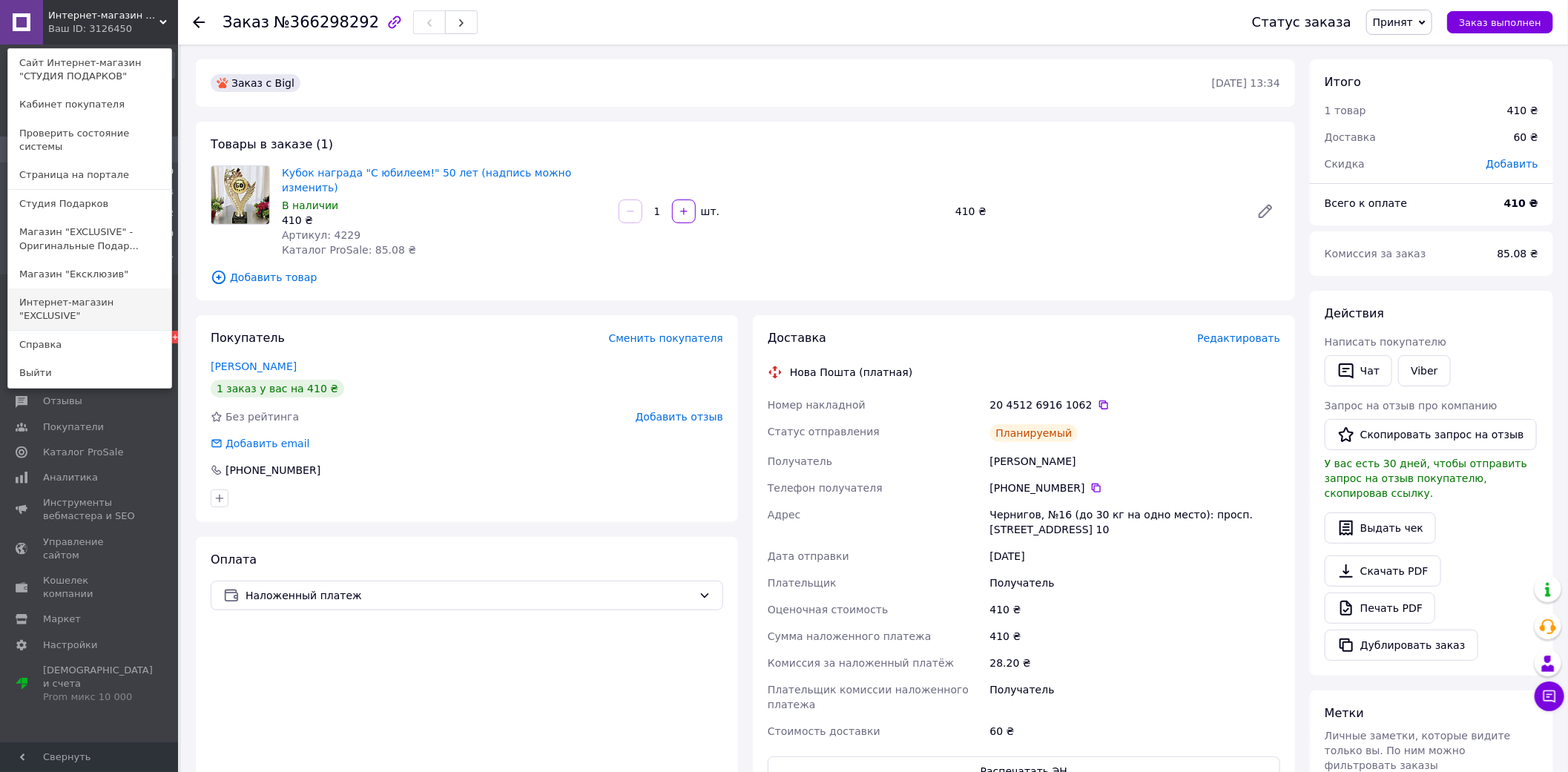
click at [136, 289] on link "Интернет-магазин "ЕXCLUSIVE"" at bounding box center [90, 309] width 163 height 41
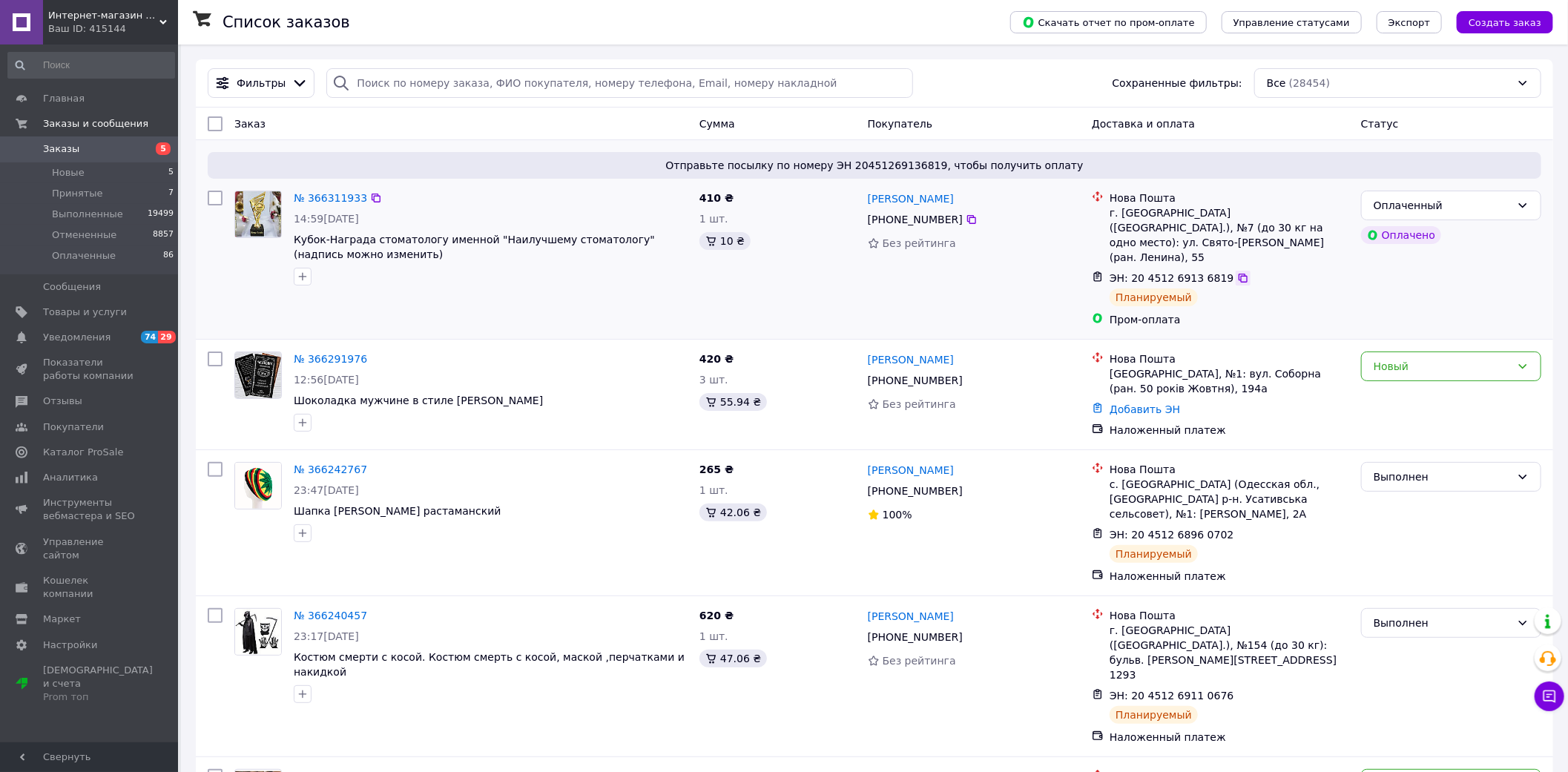
click at [1239, 274] on icon at bounding box center [1243, 278] width 9 height 9
